Goal: Answer question/provide support: Share knowledge or assist other users

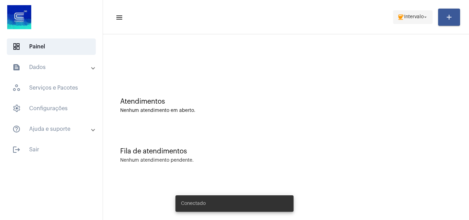
click at [404, 15] on span "Intervalo" at bounding box center [414, 17] width 20 height 5
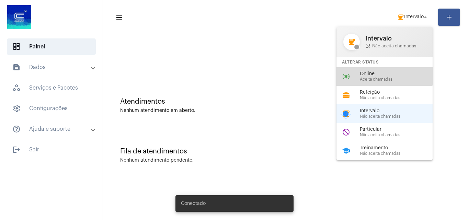
click at [376, 72] on span "Online" at bounding box center [399, 73] width 78 height 5
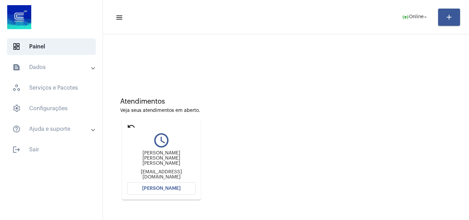
click at [167, 181] on mat-card "undo query_builder [PERSON_NAME] [PERSON_NAME] [PERSON_NAME] [PERSON_NAME][EMAI…" at bounding box center [161, 160] width 79 height 80
click at [166, 185] on button "[PERSON_NAME]" at bounding box center [161, 188] width 69 height 12
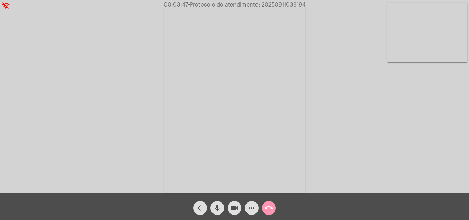
click at [270, 206] on mat-icon "call_end" at bounding box center [269, 208] width 8 height 8
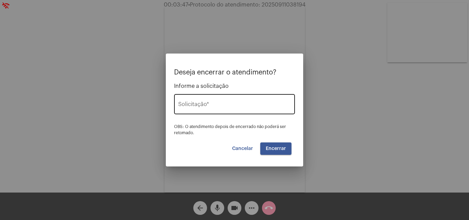
click at [200, 104] on input "Solicitação *" at bounding box center [234, 106] width 113 height 6
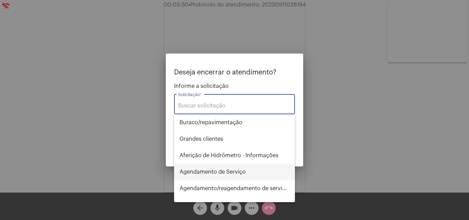
click at [206, 170] on span "Agendamento de Serviço" at bounding box center [234, 172] width 110 height 16
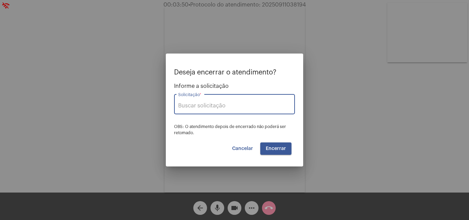
type input "Agendamento de Serviço"
click at [278, 148] on span "Encerrar" at bounding box center [276, 148] width 20 height 5
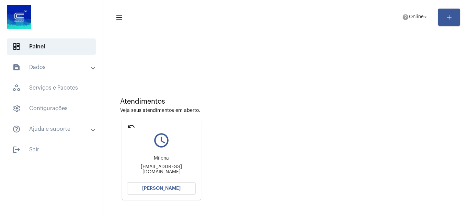
click at [157, 191] on button "[PERSON_NAME]" at bounding box center [161, 188] width 69 height 12
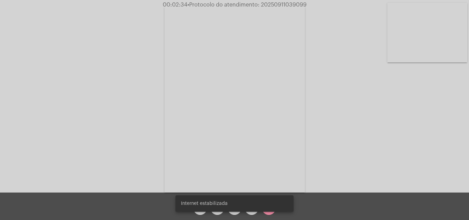
click at [254, 209] on snack-bar-container "Internet estabilizada" at bounding box center [234, 203] width 118 height 16
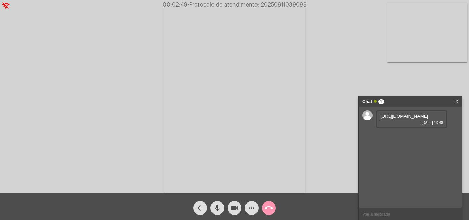
click at [404, 119] on link "[URL][DOMAIN_NAME]" at bounding box center [404, 116] width 48 height 5
click at [394, 119] on link "[URL][DOMAIN_NAME]" at bounding box center [404, 116] width 48 height 5
click at [408, 138] on link "[URL][DOMAIN_NAME]" at bounding box center [404, 135] width 48 height 5
click at [266, 208] on mat-icon "call_end" at bounding box center [269, 208] width 8 height 8
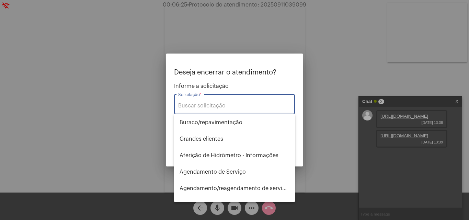
click at [210, 104] on input "Solicitação *" at bounding box center [234, 106] width 113 height 6
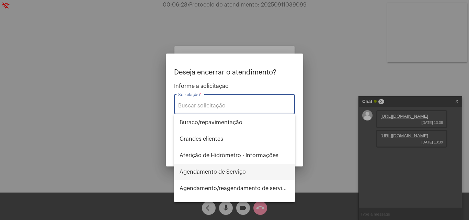
click at [209, 172] on span "Agendamento de Serviço" at bounding box center [234, 172] width 110 height 16
type input "Agendamento de Serviço"
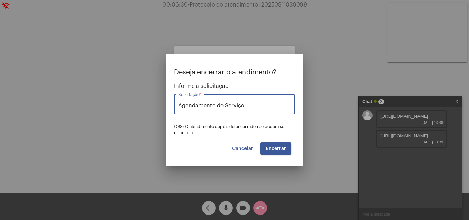
drag, startPoint x: 220, startPoint y: 105, endPoint x: 172, endPoint y: 106, distance: 47.7
click at [172, 106] on mat-dialog-container "Deseja encerrar o atendimento? Informe a solicitação Agendamento de Serviço Sol…" at bounding box center [234, 110] width 137 height 113
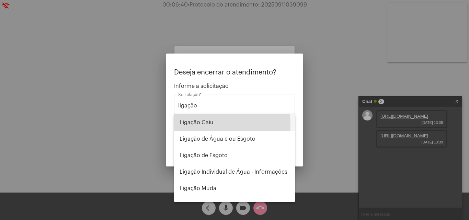
click at [190, 125] on span "Ligação Caiu" at bounding box center [234, 122] width 110 height 16
type input "Ligação Caiu"
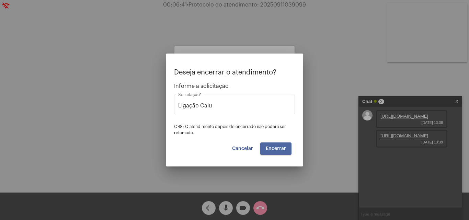
click at [277, 147] on span "Encerrar" at bounding box center [276, 148] width 20 height 5
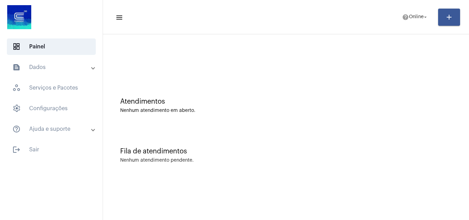
click at [393, 20] on mat-toolbar-row "menu help Online arrow_drop_down add" at bounding box center [286, 17] width 366 height 22
click at [409, 19] on span "Online" at bounding box center [416, 17] width 15 height 5
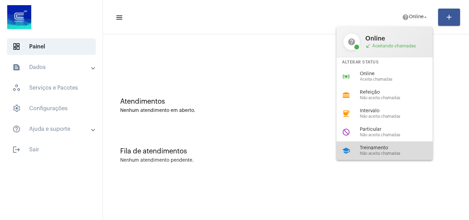
click at [380, 147] on span "Treinamento" at bounding box center [399, 148] width 78 height 5
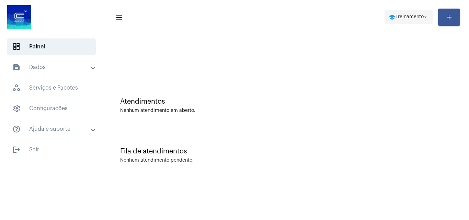
click at [412, 22] on span "school Treinamento arrow_drop_down" at bounding box center [408, 17] width 40 height 12
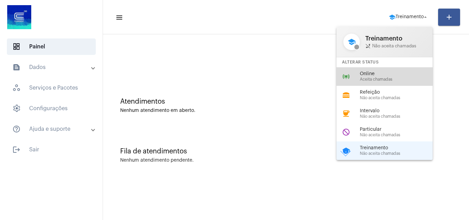
click at [368, 77] on div "Online Aceita chamadas" at bounding box center [399, 76] width 78 height 10
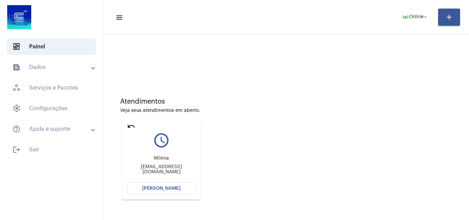
click at [151, 183] on button "[PERSON_NAME]" at bounding box center [161, 188] width 69 height 12
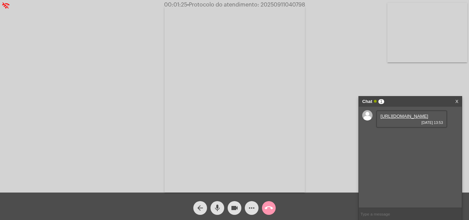
click at [400, 119] on link "[URL][DOMAIN_NAME]" at bounding box center [404, 116] width 48 height 5
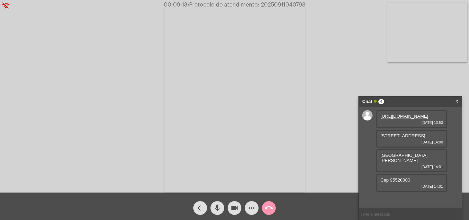
drag, startPoint x: 441, startPoint y: 151, endPoint x: 382, endPoint y: 150, distance: 59.7
click at [382, 138] on span "[STREET_ADDRESS]" at bounding box center [402, 135] width 45 height 5
click at [394, 148] on div "[STREET_ADDRESS] sul [DATE] 14:00" at bounding box center [411, 139] width 71 height 18
drag, startPoint x: 387, startPoint y: 156, endPoint x: 378, endPoint y: 150, distance: 10.9
click at [378, 148] on div "[STREET_ADDRESS] sul [DATE] 14:00" at bounding box center [411, 139] width 71 height 18
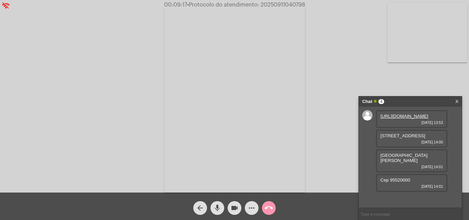
copy span "[STREET_ADDRESS]"
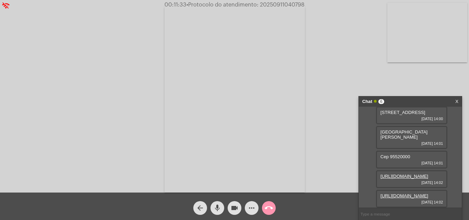
click at [250, 210] on mat-icon "more_horiz" at bounding box center [251, 208] width 8 height 8
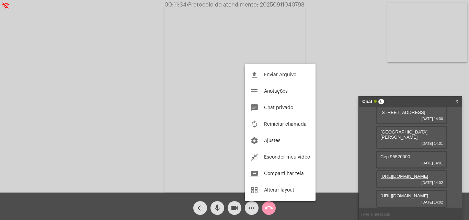
click at [330, 123] on div at bounding box center [234, 110] width 469 height 220
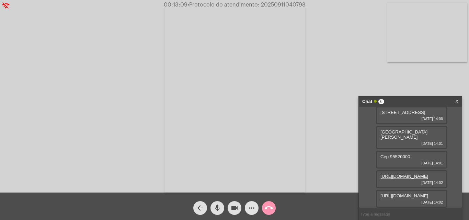
click at [247, 210] on mat-icon "more_horiz" at bounding box center [251, 208] width 8 height 8
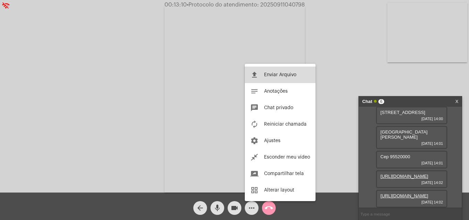
click at [270, 74] on span "Enviar Arquivo" at bounding box center [280, 74] width 32 height 5
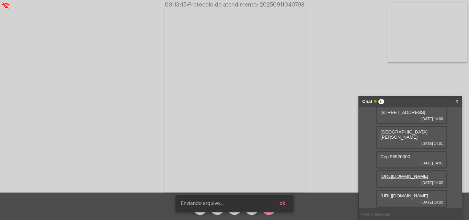
scroll to position [105, 0]
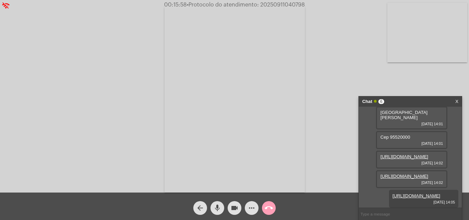
click at [267, 207] on mat-icon "call_end" at bounding box center [269, 208] width 8 height 8
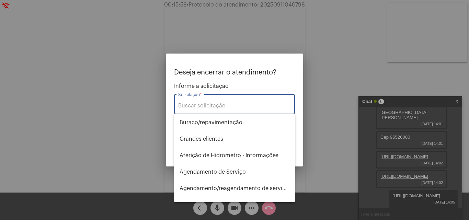
click at [207, 106] on input "Solicitação *" at bounding box center [234, 106] width 113 height 6
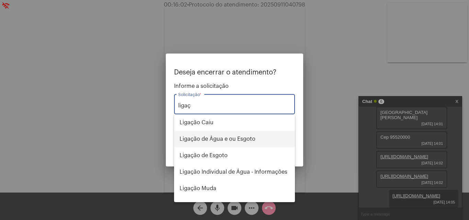
click at [218, 139] on span "Ligação de Água e ou Esgoto" at bounding box center [234, 139] width 110 height 16
type input "Ligação de Água e ou Esgoto"
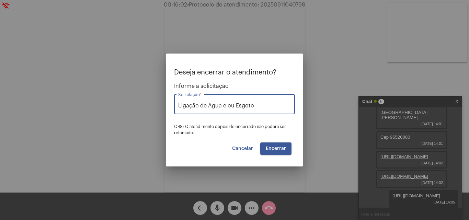
click at [272, 148] on span "Encerrar" at bounding box center [276, 148] width 20 height 5
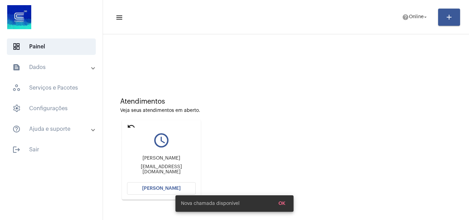
click at [129, 124] on mat-icon "undo" at bounding box center [131, 126] width 8 height 8
click at [412, 20] on span "help Online arrow_drop_down" at bounding box center [415, 17] width 26 height 12
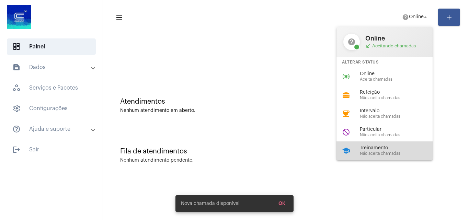
click at [393, 146] on span "Treinamento" at bounding box center [399, 148] width 78 height 5
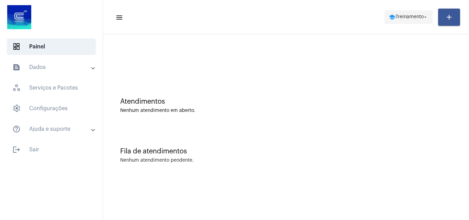
click at [395, 15] on span "Treinamento" at bounding box center [409, 17] width 28 height 5
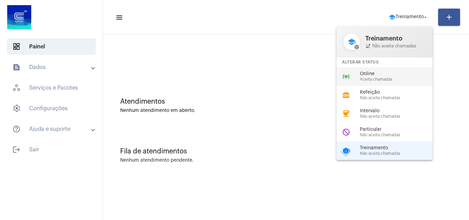
click at [368, 74] on span "Online" at bounding box center [399, 73] width 78 height 5
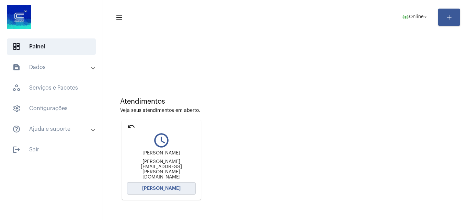
click at [158, 189] on span "[PERSON_NAME]" at bounding box center [161, 188] width 38 height 5
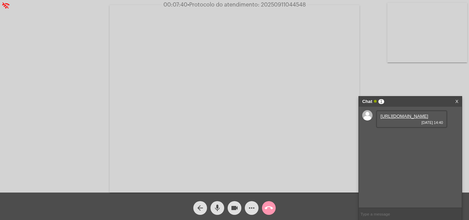
click at [390, 118] on link "[URL][DOMAIN_NAME]" at bounding box center [404, 116] width 48 height 5
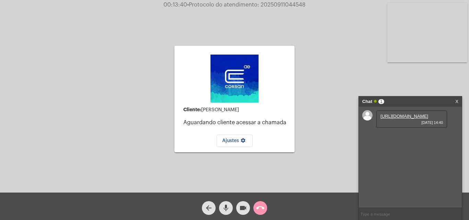
click at [257, 206] on mat-icon "call_end" at bounding box center [260, 208] width 8 height 8
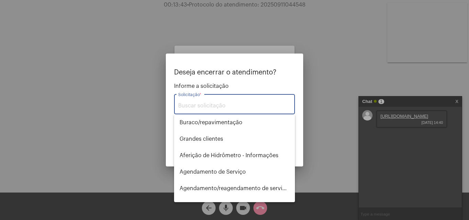
type input "K"
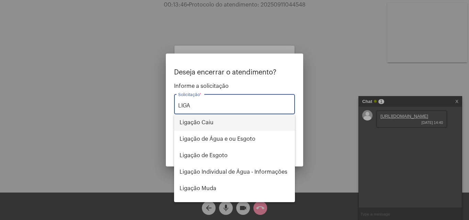
click at [210, 119] on span "Ligação Caiu" at bounding box center [234, 122] width 110 height 16
type input "Ligação Caiu"
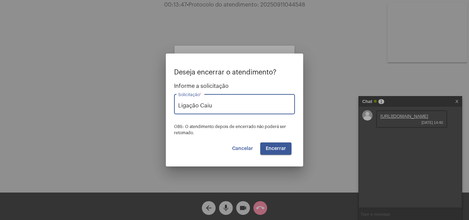
click at [271, 149] on span "Encerrar" at bounding box center [276, 148] width 20 height 5
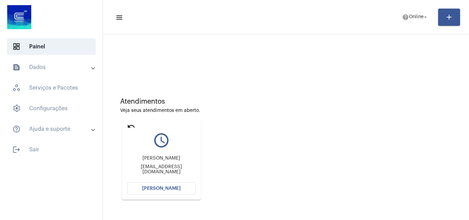
click at [155, 186] on button "[PERSON_NAME]" at bounding box center [161, 188] width 69 height 12
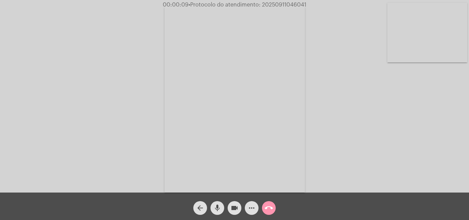
click at [452, 169] on div "Acessando Câmera e Microfone..." at bounding box center [234, 98] width 467 height 193
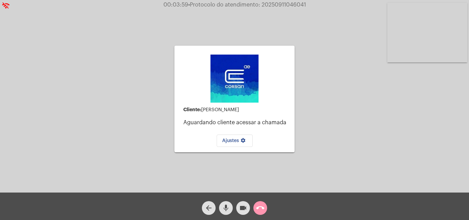
click at [258, 204] on span "call_end" at bounding box center [260, 208] width 8 height 14
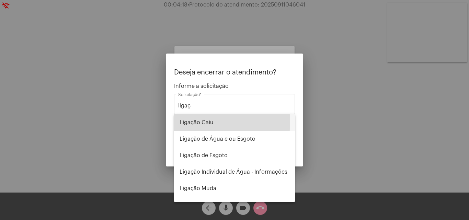
click at [206, 122] on span "Ligação Caiu" at bounding box center [234, 122] width 110 height 16
type input "Ligação Caiu"
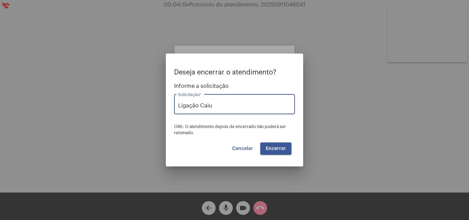
click at [284, 147] on span "Encerrar" at bounding box center [276, 148] width 20 height 5
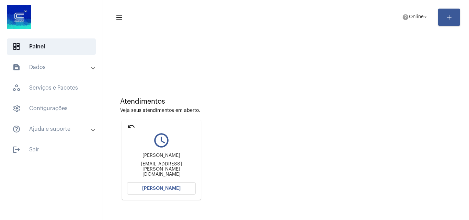
click at [133, 131] on div "undo" at bounding box center [131, 127] width 8 height 10
click at [133, 126] on mat-icon "undo" at bounding box center [131, 126] width 8 height 8
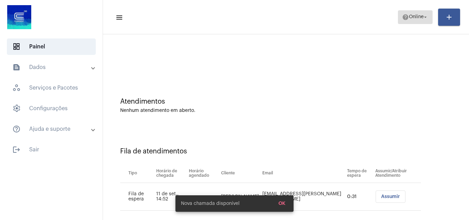
click at [409, 15] on span "Online" at bounding box center [416, 17] width 15 height 5
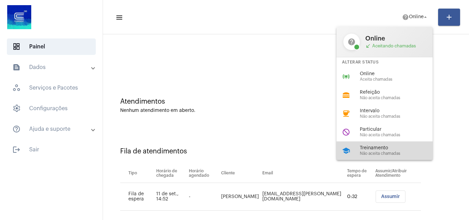
click at [373, 146] on span "Treinamento" at bounding box center [399, 148] width 78 height 5
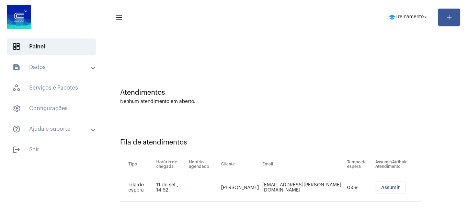
scroll to position [9, 0]
click at [394, 13] on span "school Treinamento arrow_drop_down" at bounding box center [408, 17] width 40 height 12
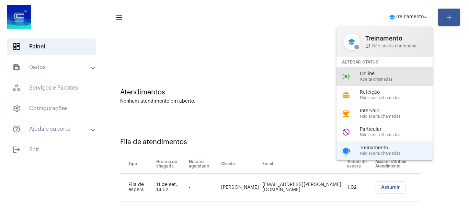
click at [382, 78] on div "Online Aceita chamadas" at bounding box center [399, 76] width 78 height 10
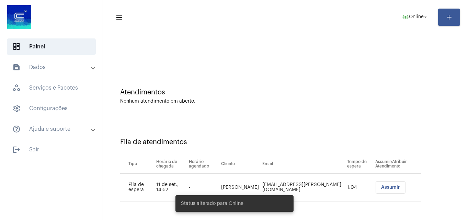
click at [385, 189] on span "Assumir" at bounding box center [390, 187] width 19 height 5
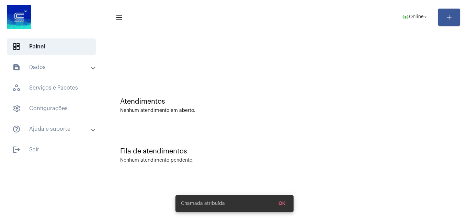
scroll to position [0, 0]
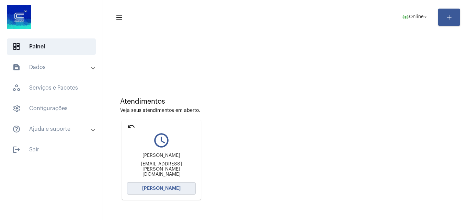
click at [193, 184] on button "[PERSON_NAME]" at bounding box center [161, 188] width 69 height 12
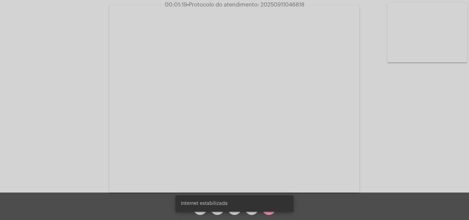
click at [251, 211] on snack-bar-container "Internet estabilizada" at bounding box center [234, 203] width 118 height 16
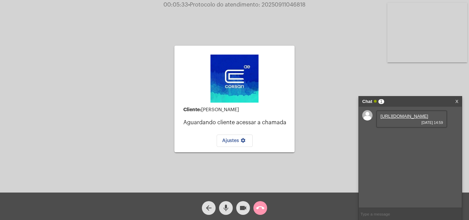
click at [395, 119] on link "[URL][DOMAIN_NAME]" at bounding box center [404, 116] width 48 height 5
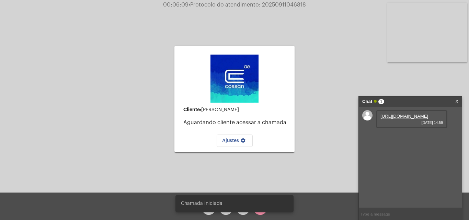
click at [211, 209] on snack-bar-container "Chamada Iniciada" at bounding box center [234, 203] width 118 height 16
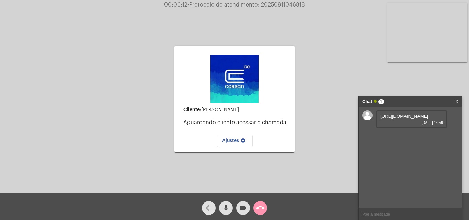
click at [210, 207] on mat-icon "arrow_back" at bounding box center [209, 208] width 8 height 8
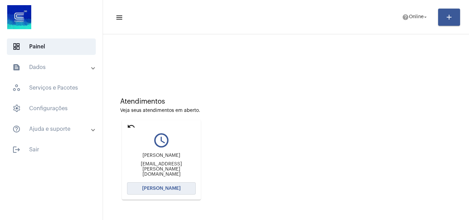
click at [164, 183] on button "[PERSON_NAME]" at bounding box center [161, 188] width 69 height 12
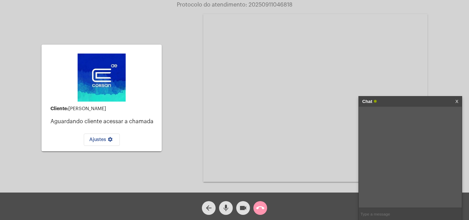
click at [456, 102] on link "X" at bounding box center [456, 101] width 3 height 10
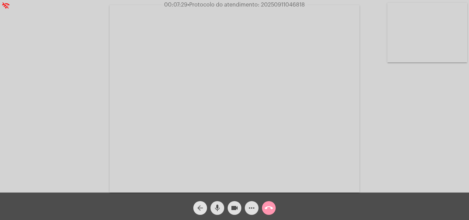
click at [198, 208] on mat-icon "arrow_back" at bounding box center [200, 208] width 8 height 8
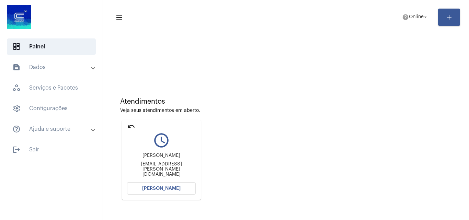
click at [153, 185] on button "[PERSON_NAME]" at bounding box center [161, 188] width 69 height 12
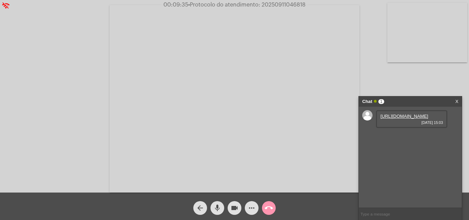
click at [395, 119] on link "[URL][DOMAIN_NAME]" at bounding box center [404, 116] width 48 height 5
click at [401, 119] on link "[URL][DOMAIN_NAME]" at bounding box center [404, 116] width 48 height 5
click at [251, 207] on mat-icon "more_horiz" at bounding box center [251, 208] width 8 height 8
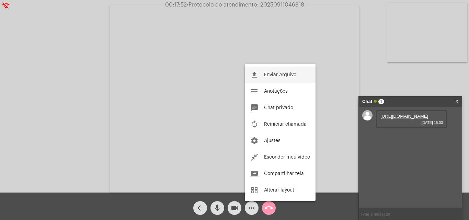
click at [281, 76] on span "Enviar Arquivo" at bounding box center [280, 74] width 32 height 5
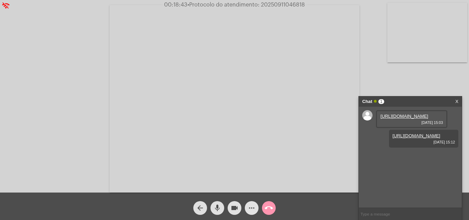
click at [251, 207] on mat-icon "more_horiz" at bounding box center [251, 208] width 8 height 8
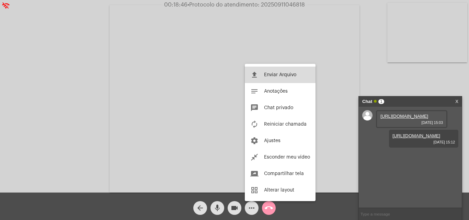
click at [274, 72] on button "file_upload Enviar Arquivo" at bounding box center [280, 75] width 71 height 16
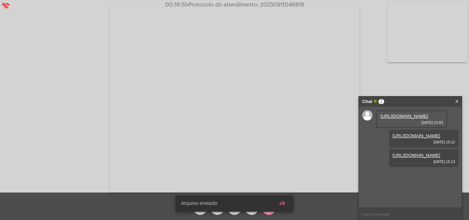
scroll to position [6, 0]
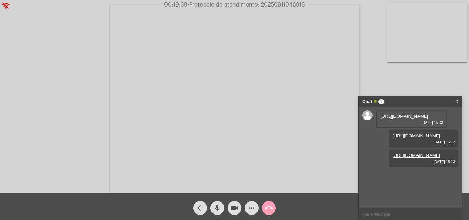
click at [268, 208] on mat-icon "call_end" at bounding box center [269, 208] width 8 height 8
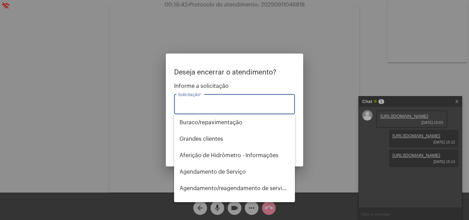
type input "l"
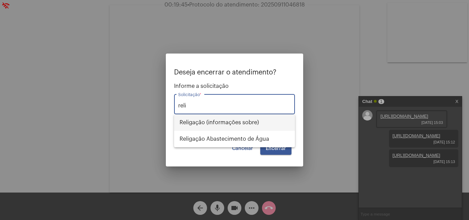
click at [221, 125] on span "Religação (informações sobre)" at bounding box center [234, 122] width 110 height 16
type input "Religação (informações sobre)"
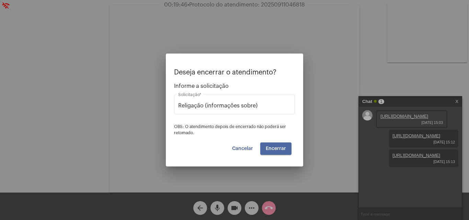
click at [277, 149] on span "Encerrar" at bounding box center [276, 148] width 20 height 5
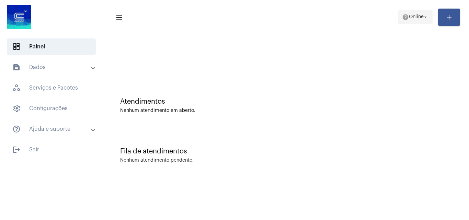
drag, startPoint x: 412, startPoint y: 11, endPoint x: 413, endPoint y: 15, distance: 4.6
click at [413, 15] on span "help Online arrow_drop_down" at bounding box center [415, 17] width 26 height 12
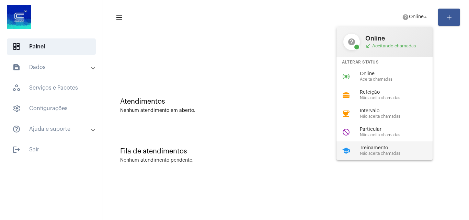
click at [388, 150] on span "Treinamento" at bounding box center [399, 148] width 78 height 5
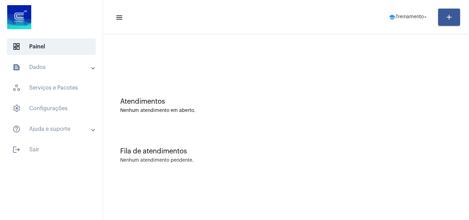
click at [43, 67] on mat-panel-title "text_snippet_outlined Dados" at bounding box center [51, 67] width 79 height 8
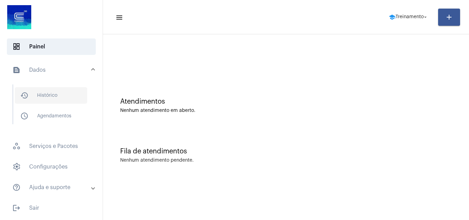
click at [62, 101] on span "history_outlined Histórico" at bounding box center [51, 95] width 72 height 16
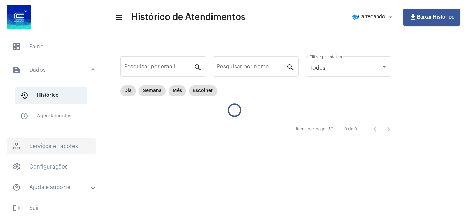
click at [59, 143] on span "workspaces_outlined Serviços e Pacotes" at bounding box center [51, 146] width 89 height 16
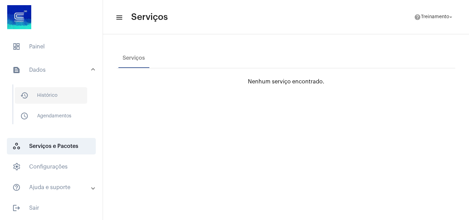
click at [51, 95] on span "history_outlined Histórico" at bounding box center [51, 95] width 72 height 16
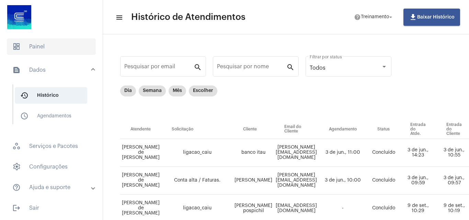
click at [46, 48] on span "dashboard Painel" at bounding box center [51, 46] width 89 height 16
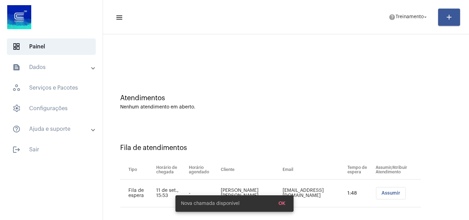
scroll to position [9, 0]
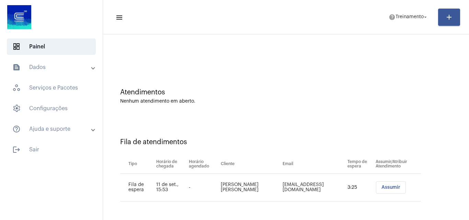
click at [381, 187] on span "Assumir" at bounding box center [390, 187] width 19 height 5
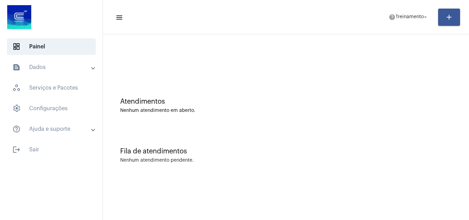
scroll to position [0, 0]
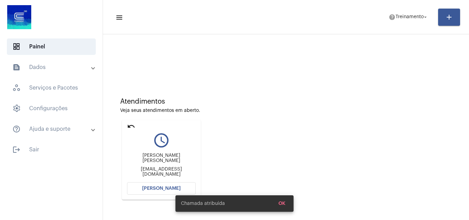
click at [158, 191] on button "[PERSON_NAME]" at bounding box center [161, 188] width 69 height 12
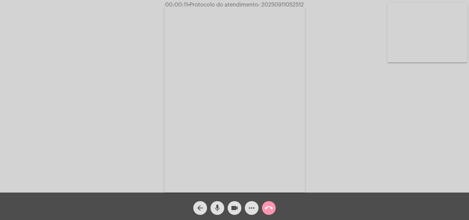
click at [438, 144] on div "Acessando Câmera e Microfone..." at bounding box center [234, 98] width 467 height 193
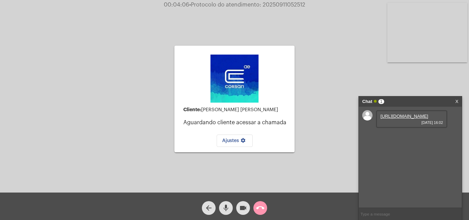
click at [387, 119] on link "[URL][DOMAIN_NAME]" at bounding box center [404, 116] width 48 height 5
click at [263, 210] on mat-icon "call_end" at bounding box center [260, 208] width 8 height 8
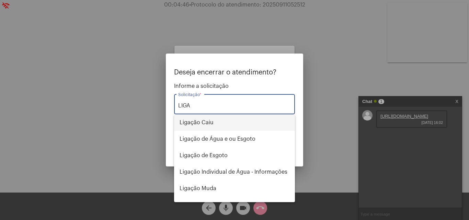
click at [200, 121] on span "Ligação Caiu" at bounding box center [234, 122] width 110 height 16
type input "Ligação Caiu"
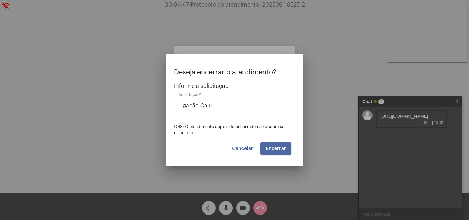
click at [280, 149] on span "Encerrar" at bounding box center [276, 148] width 20 height 5
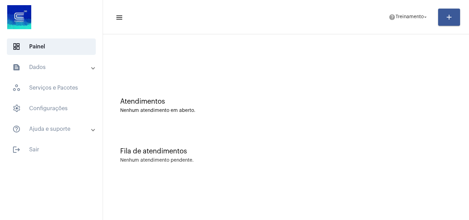
drag, startPoint x: 269, startPoint y: 48, endPoint x: 308, endPoint y: 58, distance: 40.3
click at [274, 55] on div at bounding box center [285, 57] width 359 height 39
click at [402, 20] on span "help Treinamento arrow_drop_down" at bounding box center [408, 17] width 40 height 12
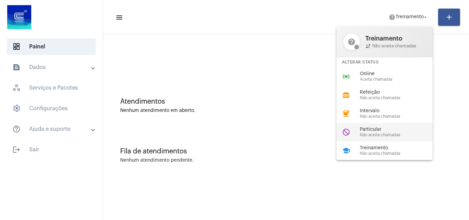
click at [375, 129] on span "Particular" at bounding box center [399, 129] width 78 height 5
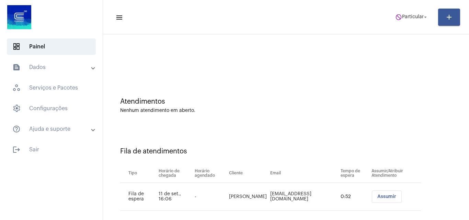
click at [374, 200] on button "Assumir" at bounding box center [387, 196] width 30 height 12
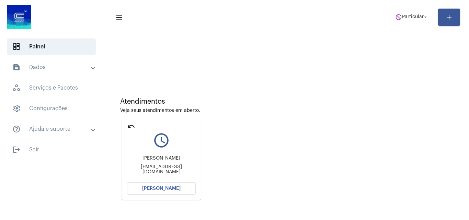
click at [164, 187] on span "[PERSON_NAME]" at bounding box center [161, 188] width 38 height 5
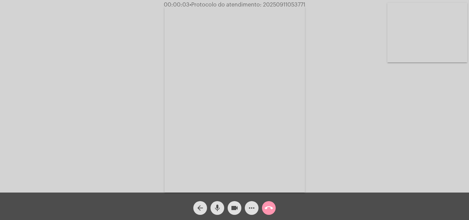
click at [425, 134] on div "Acessando Câmera e Microfone..." at bounding box center [234, 98] width 467 height 193
click at [452, 163] on div "Acessando Câmera e Microfone..." at bounding box center [234, 98] width 467 height 193
click at [215, 209] on mat-icon "mic" at bounding box center [217, 208] width 8 height 8
click at [234, 209] on mat-icon "videocam" at bounding box center [234, 208] width 8 height 8
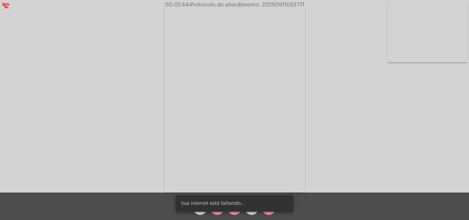
click at [219, 208] on snack-bar-container "Sua Internet está falhando..." at bounding box center [234, 203] width 118 height 16
click at [234, 209] on snack-bar-container "Sua Internet está falhando..." at bounding box center [234, 203] width 118 height 16
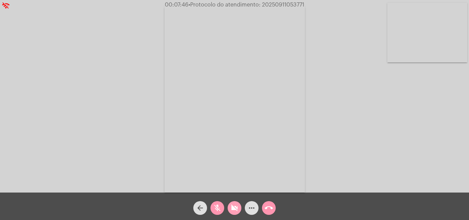
click at [233, 207] on mat-icon "videocam_off" at bounding box center [234, 208] width 8 height 8
click at [219, 208] on mat-icon "mic_off" at bounding box center [217, 208] width 8 height 8
click at [250, 208] on mat-icon "more_horiz" at bounding box center [251, 208] width 8 height 8
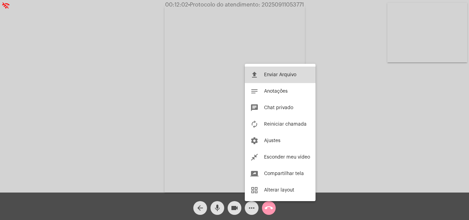
click at [276, 71] on button "file_upload Enviar Arquivo" at bounding box center [280, 75] width 71 height 16
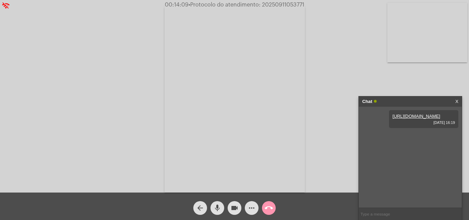
click at [268, 209] on mat-icon "call_end" at bounding box center [269, 208] width 8 height 8
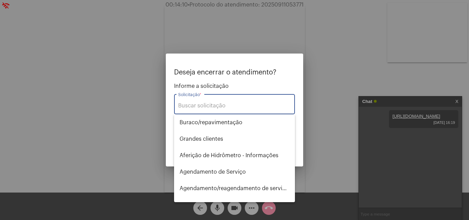
click at [212, 106] on input "Solicitação *" at bounding box center [234, 106] width 113 height 6
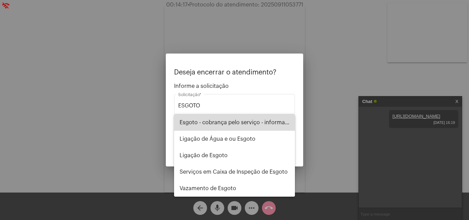
click at [226, 125] on span "Esgoto - cobrança pelo serviço - informações" at bounding box center [234, 122] width 110 height 16
type input "Esgoto - cobrança pelo serviço - informações"
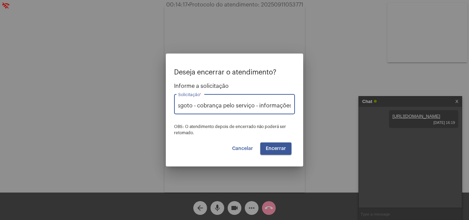
click at [266, 147] on span "Encerrar" at bounding box center [276, 148] width 20 height 5
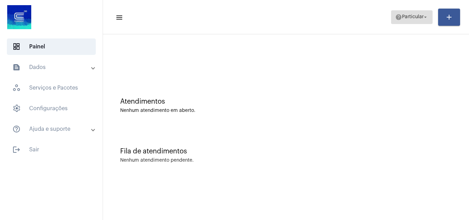
click at [398, 17] on mat-icon "help" at bounding box center [398, 17] width 7 height 7
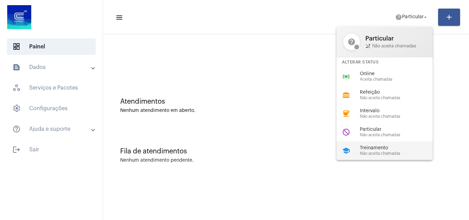
click at [374, 152] on span "Não aceita chamadas" at bounding box center [399, 153] width 78 height 4
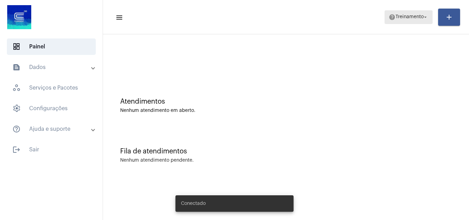
click at [409, 18] on span "Treinamento" at bounding box center [409, 17] width 28 height 5
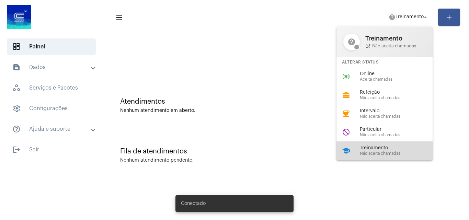
click at [357, 149] on div "school Treinamento Não aceita chamadas" at bounding box center [389, 150] width 107 height 19
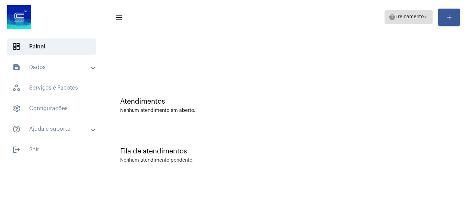
click at [411, 18] on span "Treinamento" at bounding box center [409, 17] width 28 height 5
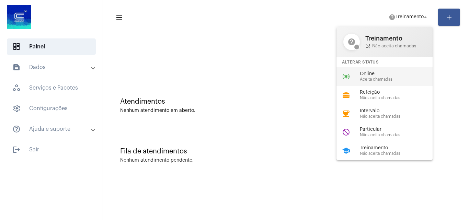
click at [378, 77] on span "Aceita chamadas" at bounding box center [399, 79] width 78 height 4
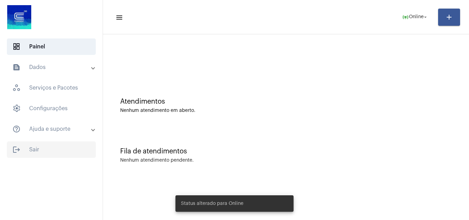
click at [42, 151] on span "logout Sair" at bounding box center [51, 149] width 89 height 16
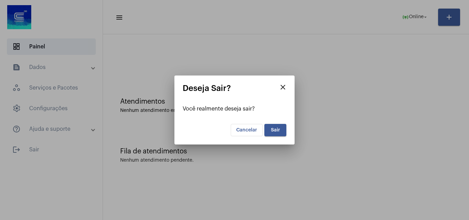
click at [317, 121] on div at bounding box center [234, 110] width 469 height 220
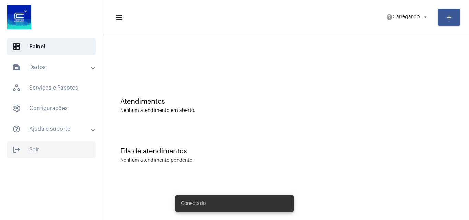
click at [39, 148] on span "logout Sair" at bounding box center [51, 149] width 89 height 16
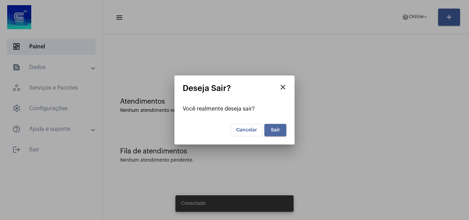
click at [274, 131] on span "Sair" at bounding box center [275, 130] width 9 height 5
